Goal: Task Accomplishment & Management: Complete application form

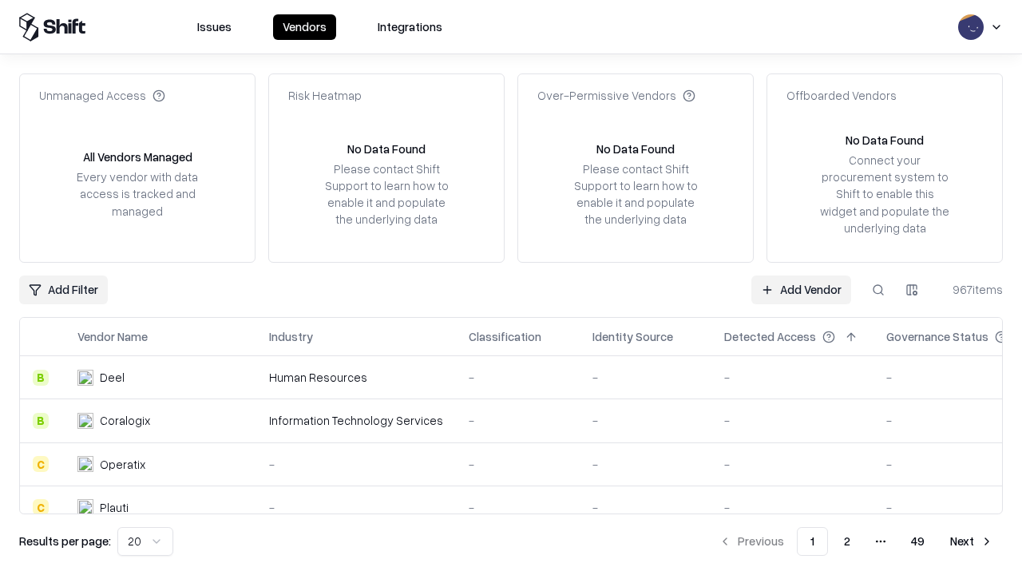
click at [801, 289] on link "Add Vendor" at bounding box center [802, 290] width 100 height 29
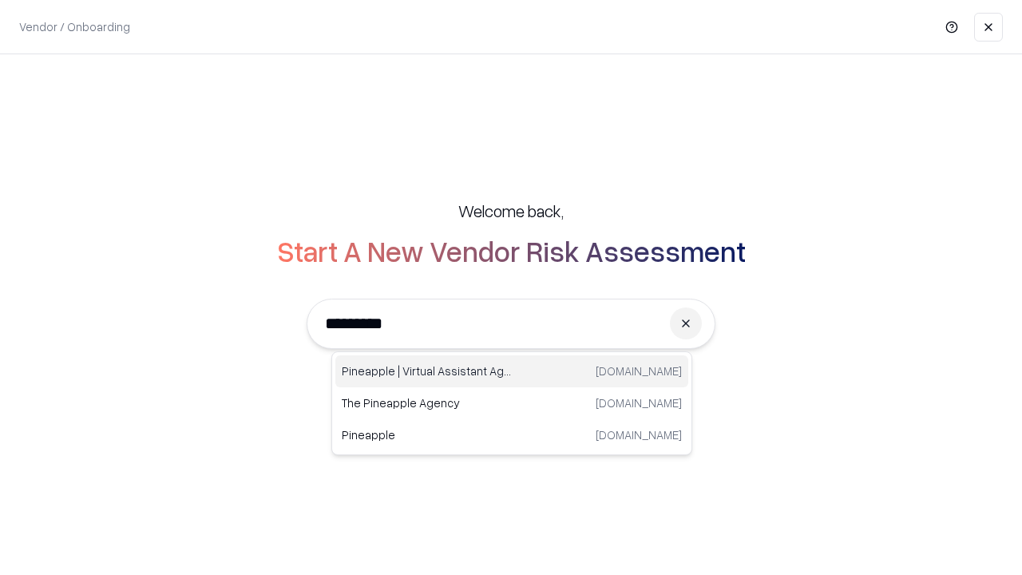
click at [512, 371] on div "Pineapple | Virtual Assistant Agency [DOMAIN_NAME]" at bounding box center [511, 371] width 353 height 32
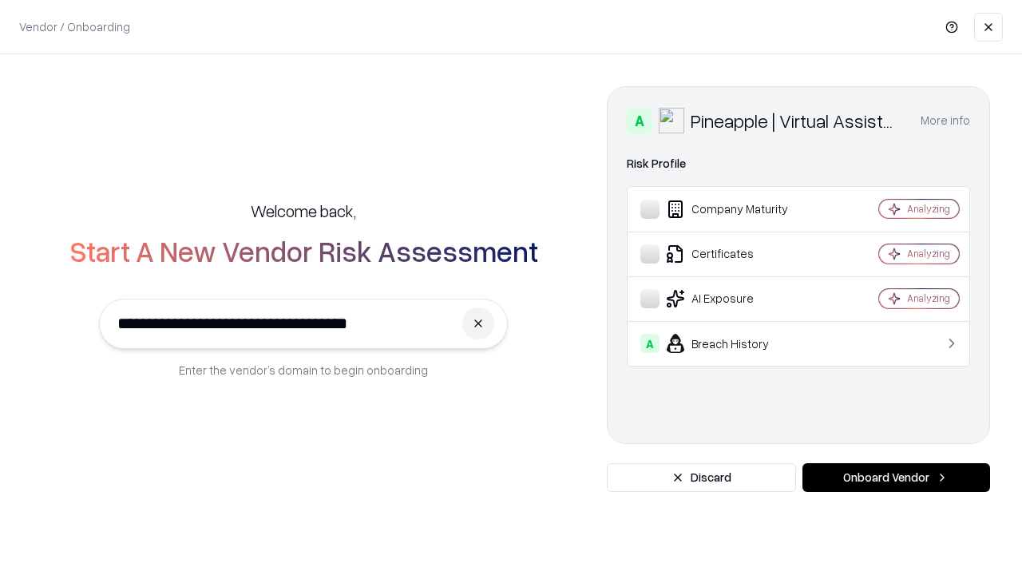
type input "**********"
click at [896, 478] on button "Onboard Vendor" at bounding box center [897, 477] width 188 height 29
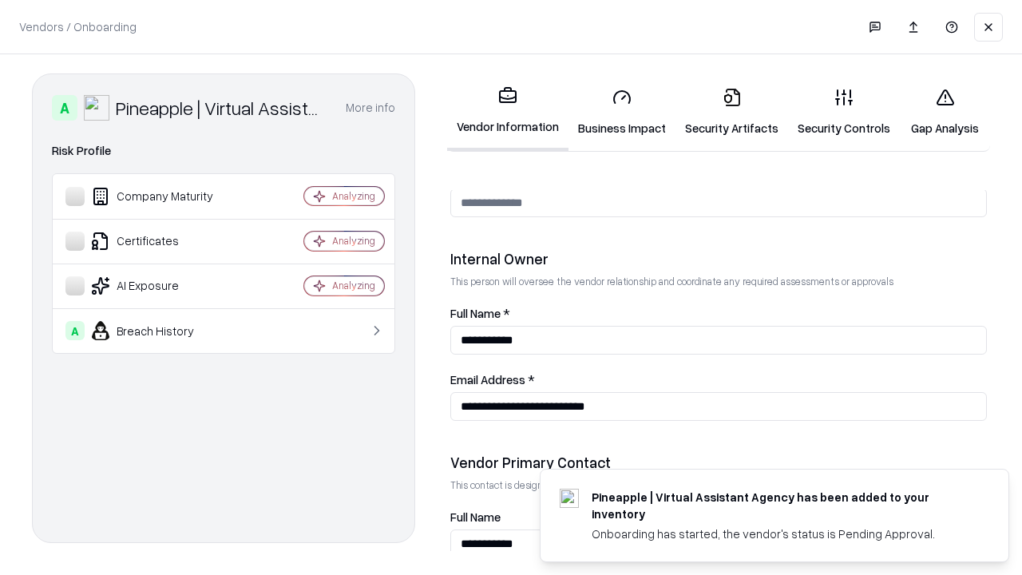
scroll to position [827, 0]
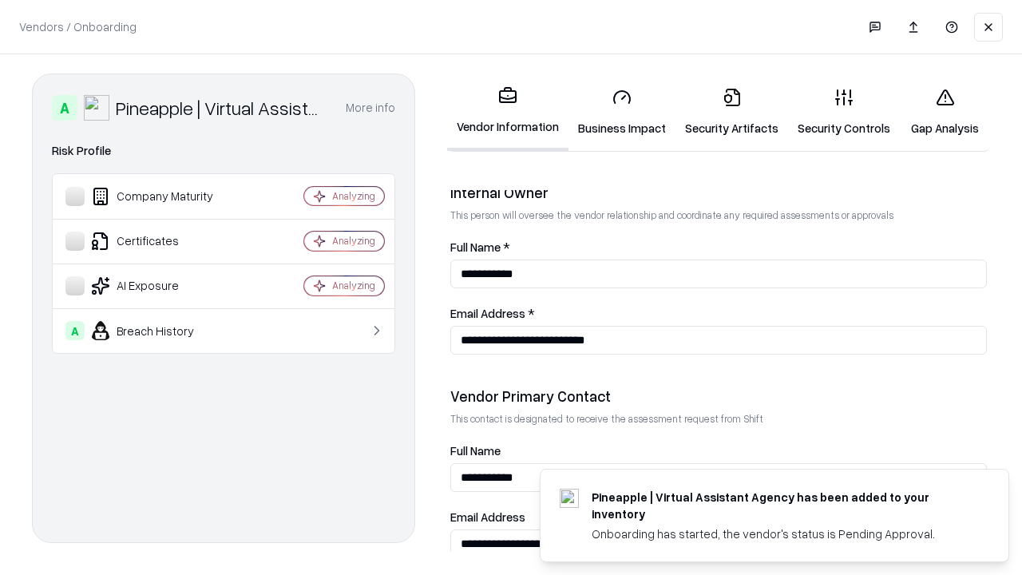
click at [622, 112] on link "Business Impact" at bounding box center [622, 112] width 107 height 74
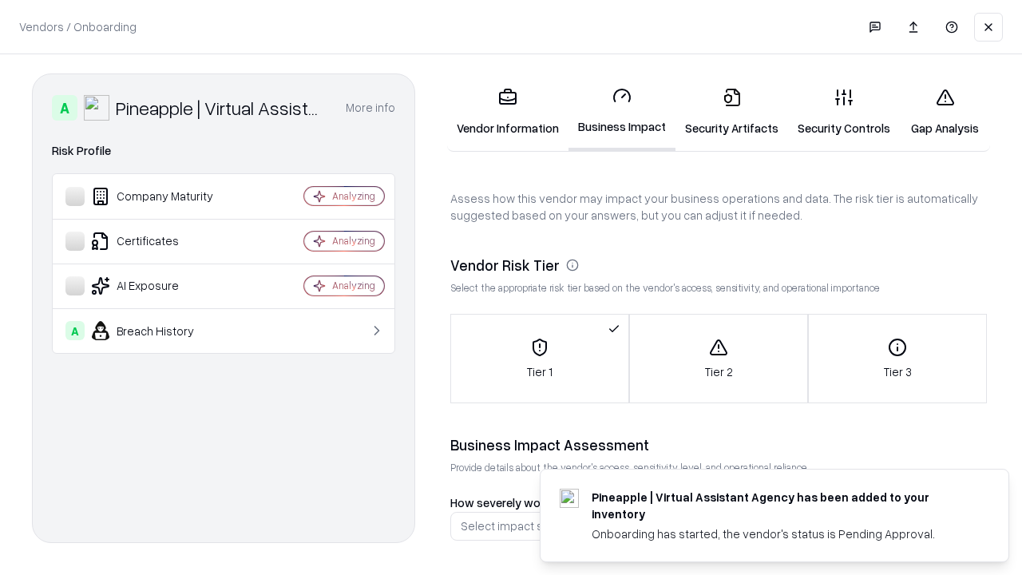
click at [945, 112] on link "Gap Analysis" at bounding box center [945, 112] width 90 height 74
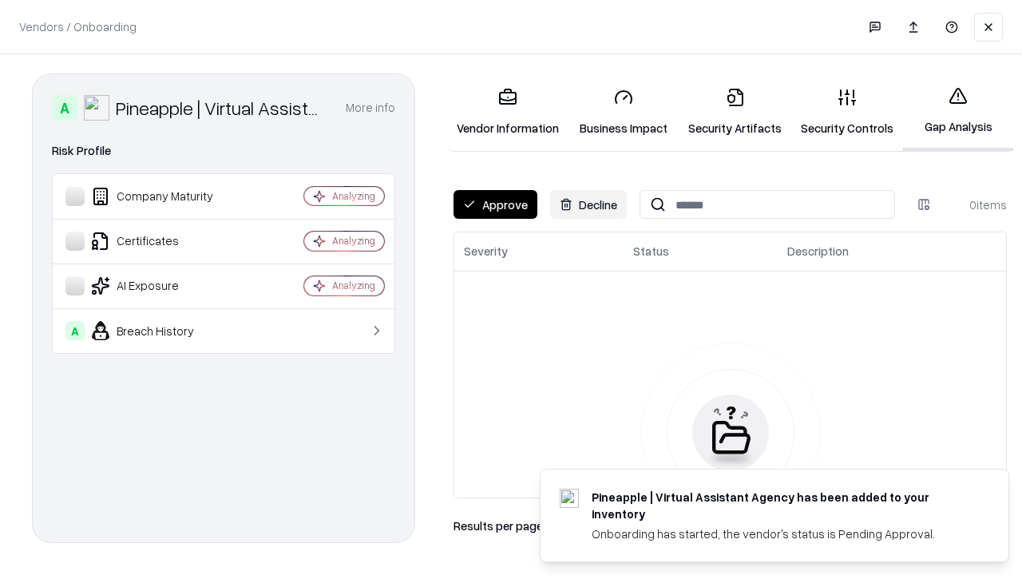
click at [495, 204] on button "Approve" at bounding box center [496, 204] width 84 height 29
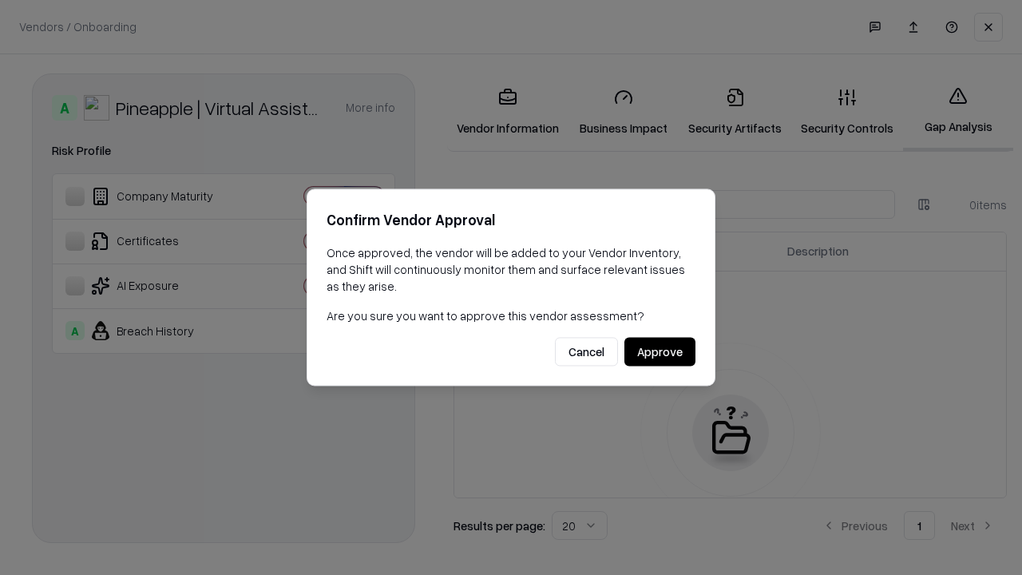
click at [660, 351] on button "Approve" at bounding box center [660, 352] width 71 height 29
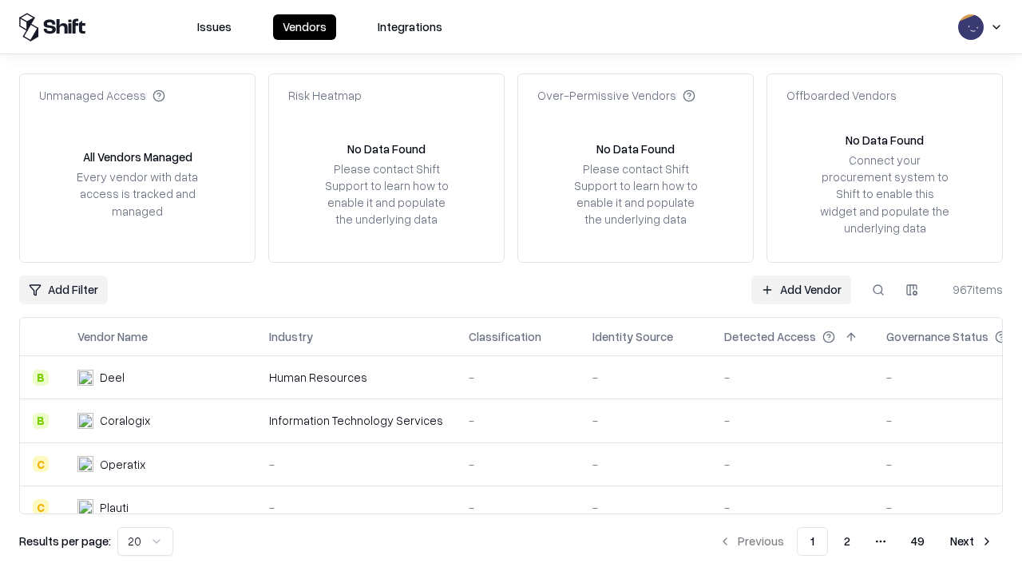
type input "**********"
click at [801, 289] on link "Add Vendor" at bounding box center [802, 290] width 100 height 29
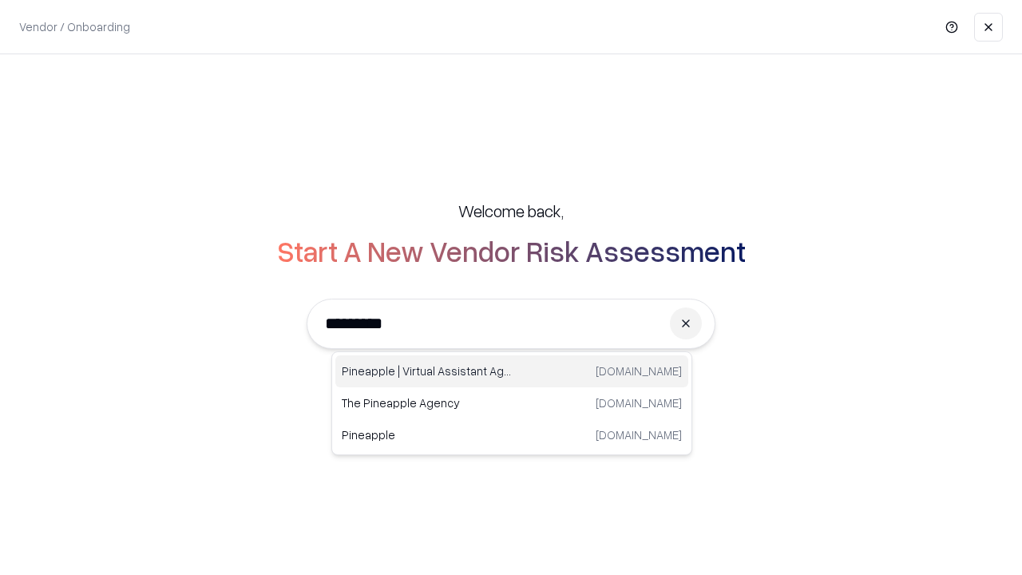
click at [512, 371] on div "Pineapple | Virtual Assistant Agency [DOMAIN_NAME]" at bounding box center [511, 371] width 353 height 32
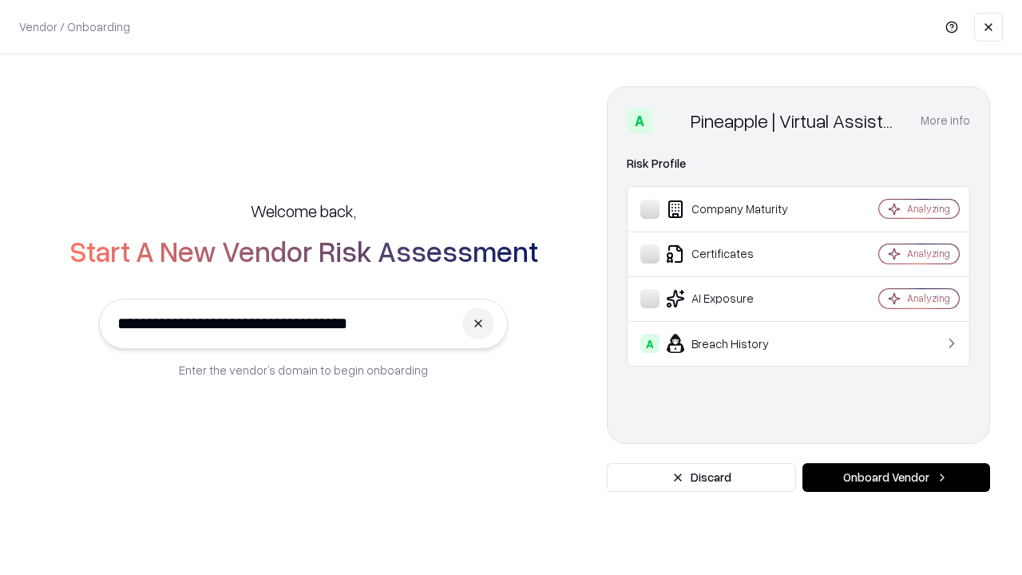
type input "**********"
click at [896, 478] on button "Onboard Vendor" at bounding box center [897, 477] width 188 height 29
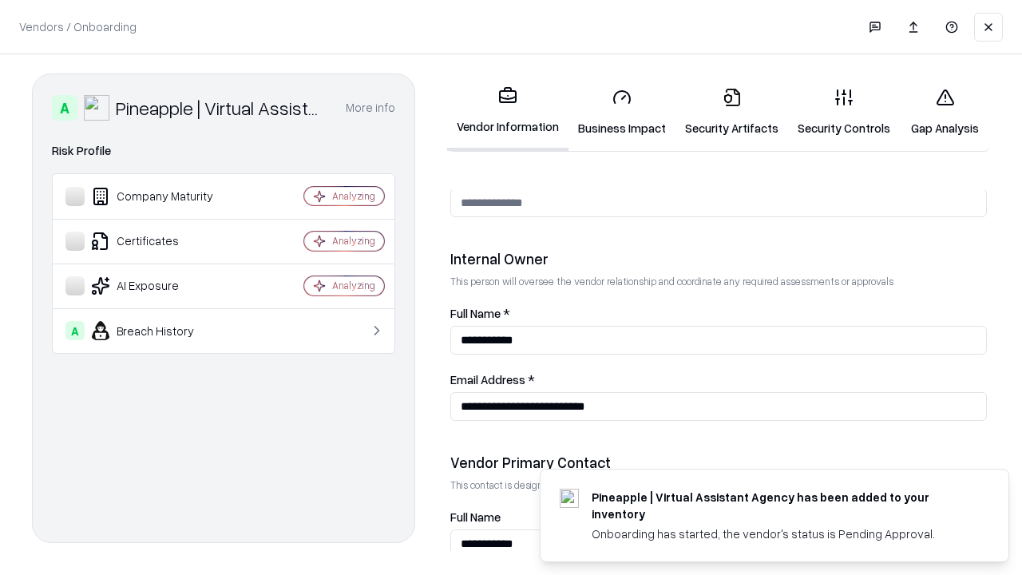
scroll to position [827, 0]
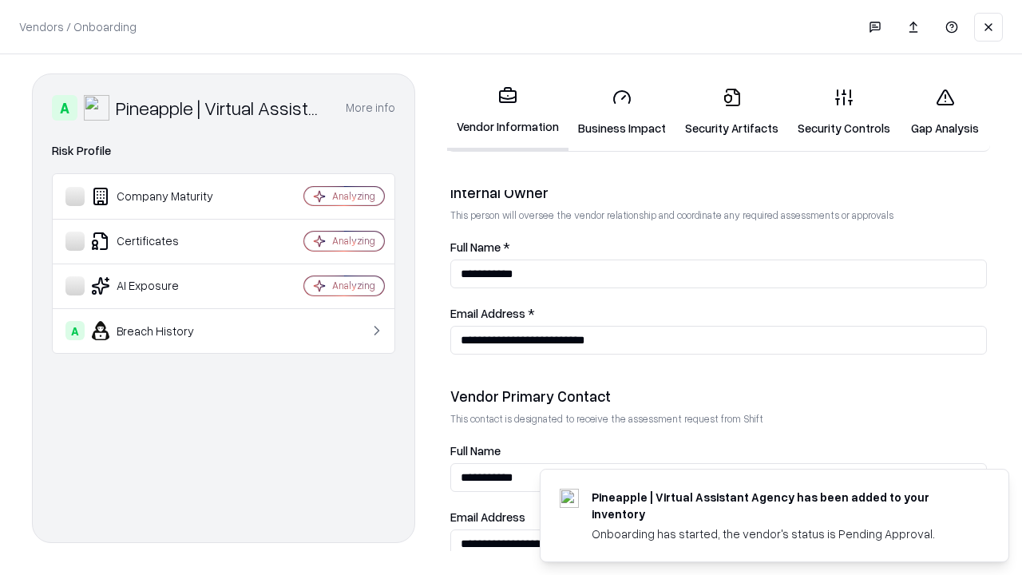
click at [945, 112] on link "Gap Analysis" at bounding box center [945, 112] width 90 height 74
